Goal: Information Seeking & Learning: Learn about a topic

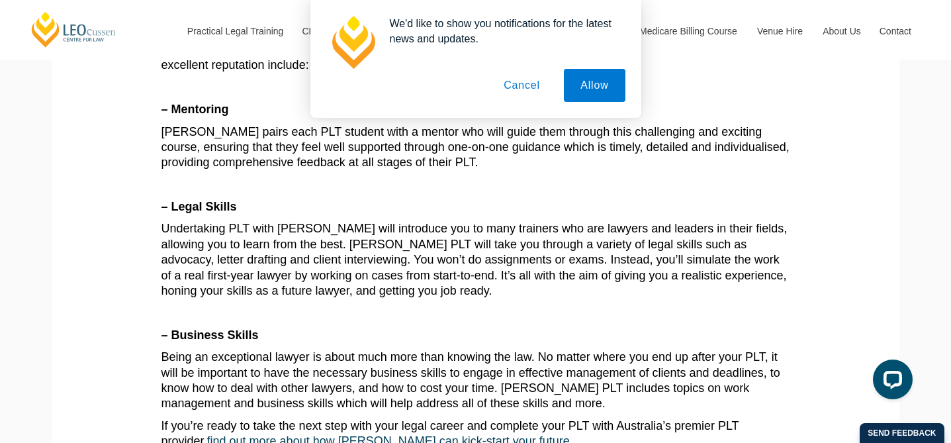
scroll to position [589, 0]
click at [602, 75] on button "Allow" at bounding box center [594, 85] width 61 height 33
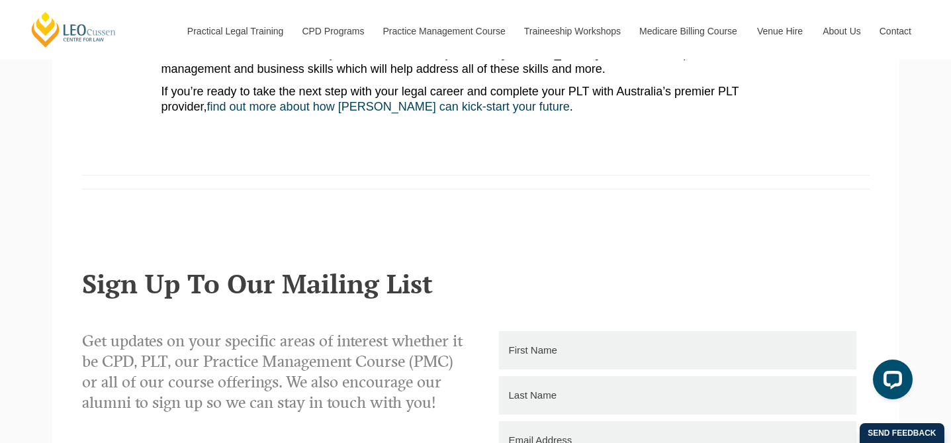
scroll to position [938, 0]
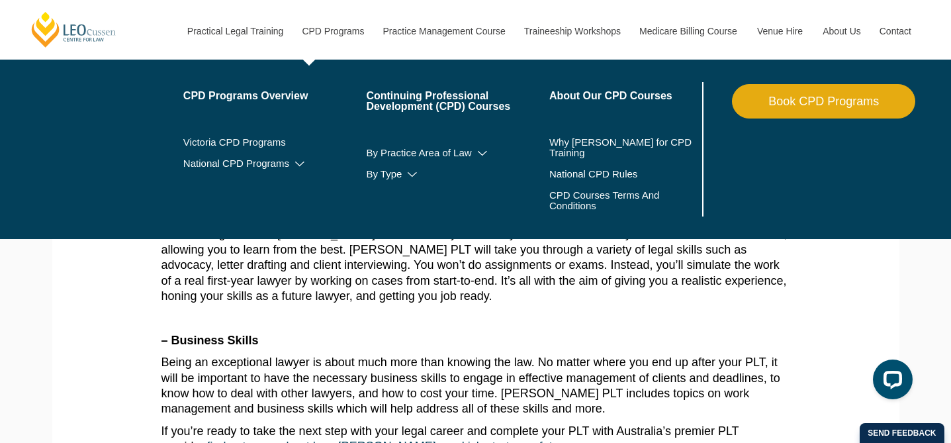
scroll to position [589, 0]
